Goal: Information Seeking & Learning: Find specific page/section

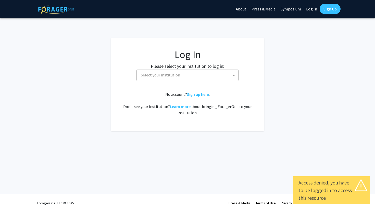
select select
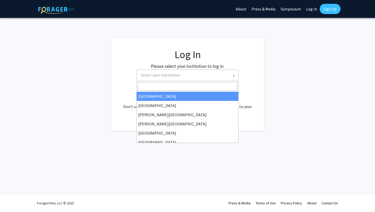
click at [172, 79] on span "Select your institution" at bounding box center [188, 75] width 99 height 10
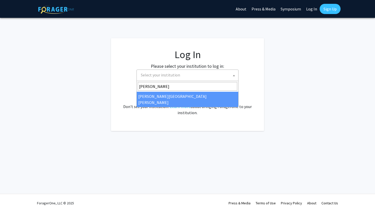
type input "johns"
select select "1"
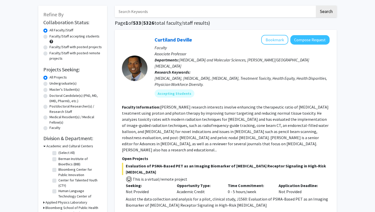
scroll to position [21, 0]
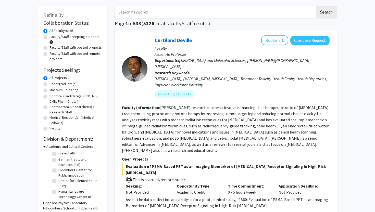
click at [73, 38] on label "Faculty/Staff accepting students" at bounding box center [74, 36] width 50 height 5
click at [53, 37] on input "Faculty/Staff accepting students" at bounding box center [50, 35] width 3 height 3
radio input "true"
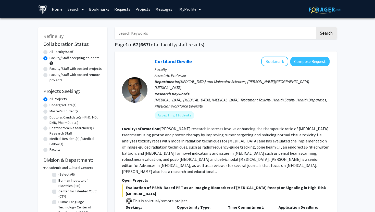
click at [57, 105] on label "Undergraduate(s)" at bounding box center [62, 104] width 27 height 5
click at [53, 105] on input "Undergraduate(s)" at bounding box center [50, 103] width 3 height 3
radio input "true"
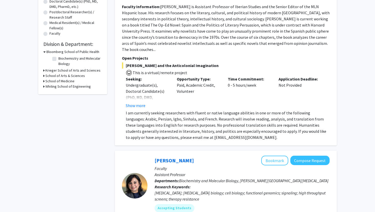
scroll to position [28, 0]
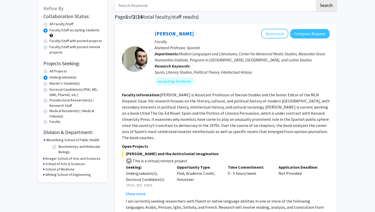
click at [50, 140] on h3 "Bloomberg School of Public Health" at bounding box center [72, 139] width 53 height 5
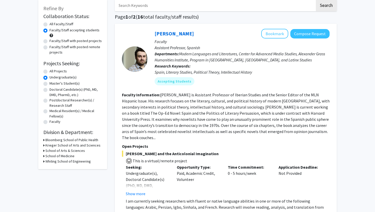
click at [51, 140] on h3 "Bloomberg School of Public Health" at bounding box center [71, 139] width 53 height 5
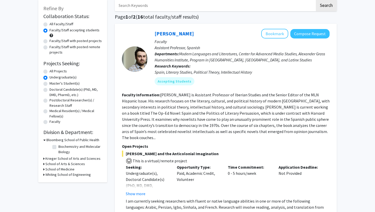
click at [58, 145] on label "Biochemistry and Molecular Biology" at bounding box center [79, 149] width 42 height 11
click at [58, 145] on input "Biochemistry and Molecular Biology" at bounding box center [59, 145] width 3 height 3
checkbox input "true"
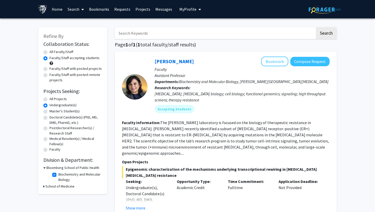
click at [55, 186] on h3 "School of Medicine" at bounding box center [59, 186] width 29 height 5
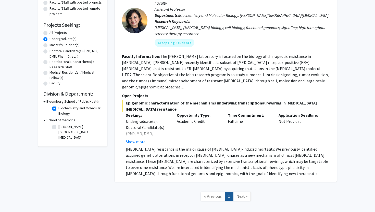
scroll to position [74, 0]
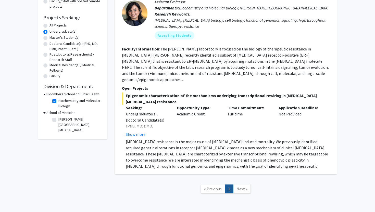
click at [58, 121] on label "Sidney Kimmel Comprehensive Cancer Center" at bounding box center [79, 125] width 42 height 16
click at [58, 120] on input "Sidney Kimmel Comprehensive Cancer Center" at bounding box center [59, 118] width 3 height 3
checkbox input "true"
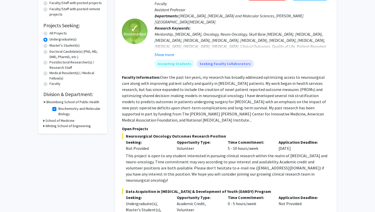
scroll to position [73, 0]
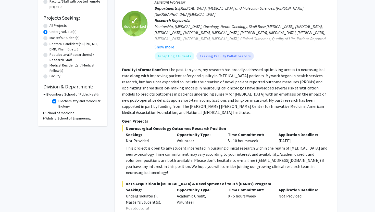
click at [58, 102] on label "Biochemistry and Molecular Biology" at bounding box center [79, 103] width 42 height 11
click at [58, 102] on input "Biochemistry and Molecular Biology" at bounding box center [59, 99] width 3 height 3
checkbox input "false"
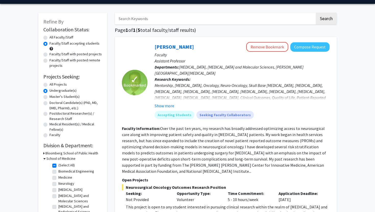
scroll to position [49, 0]
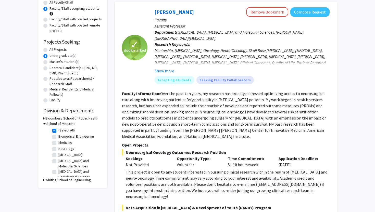
click at [67, 119] on h3 "Bloomberg School of Public Health" at bounding box center [71, 118] width 53 height 5
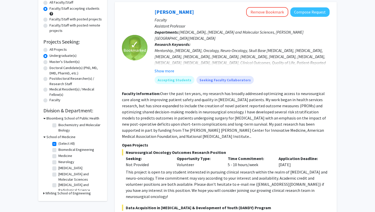
click at [58, 123] on label "Biochemistry and Molecular Biology" at bounding box center [79, 127] width 42 height 11
click at [58, 123] on input "Biochemistry and Molecular Biology" at bounding box center [59, 123] width 3 height 3
checkbox input "true"
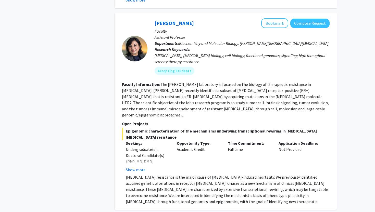
scroll to position [730, 0]
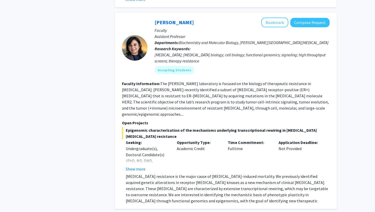
checkbox input "false"
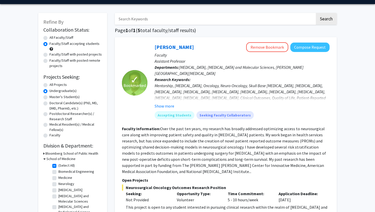
scroll to position [49, 0]
